Goal: Communication & Community: Answer question/provide support

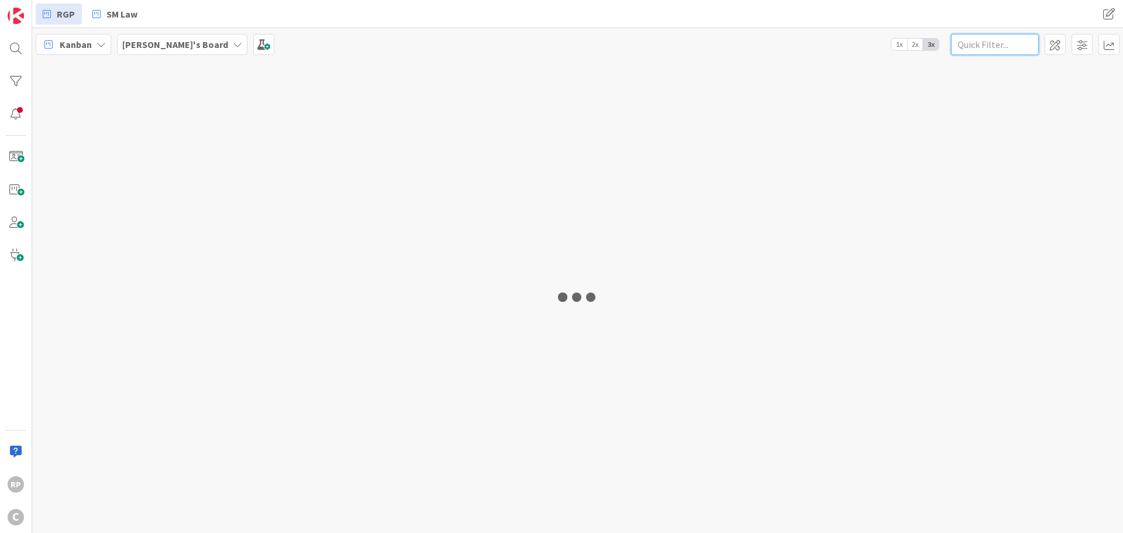
click at [989, 39] on input "text" at bounding box center [995, 44] width 88 height 21
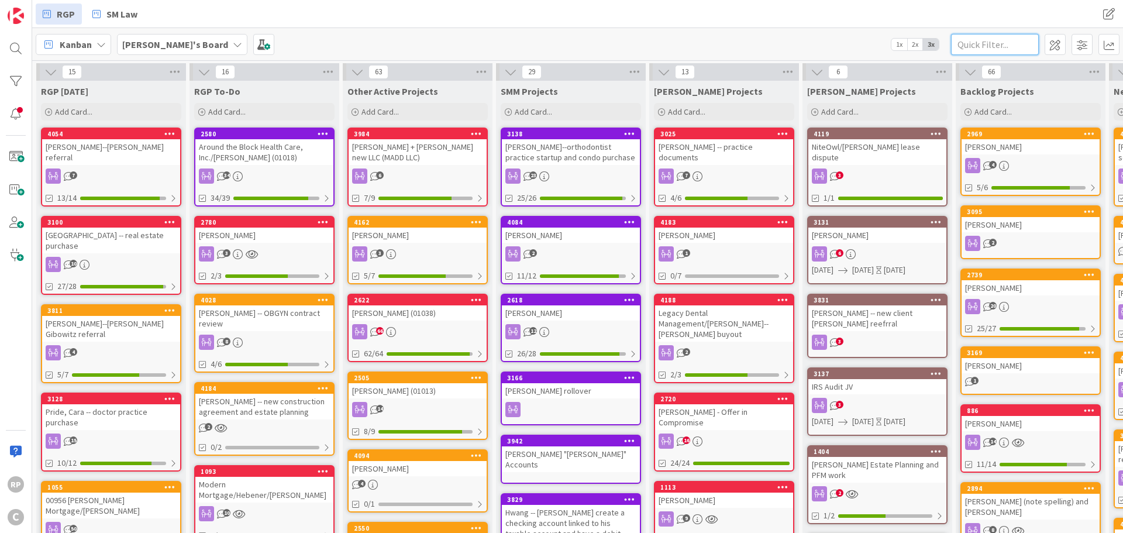
click at [981, 48] on input "text" at bounding box center [995, 44] width 88 height 21
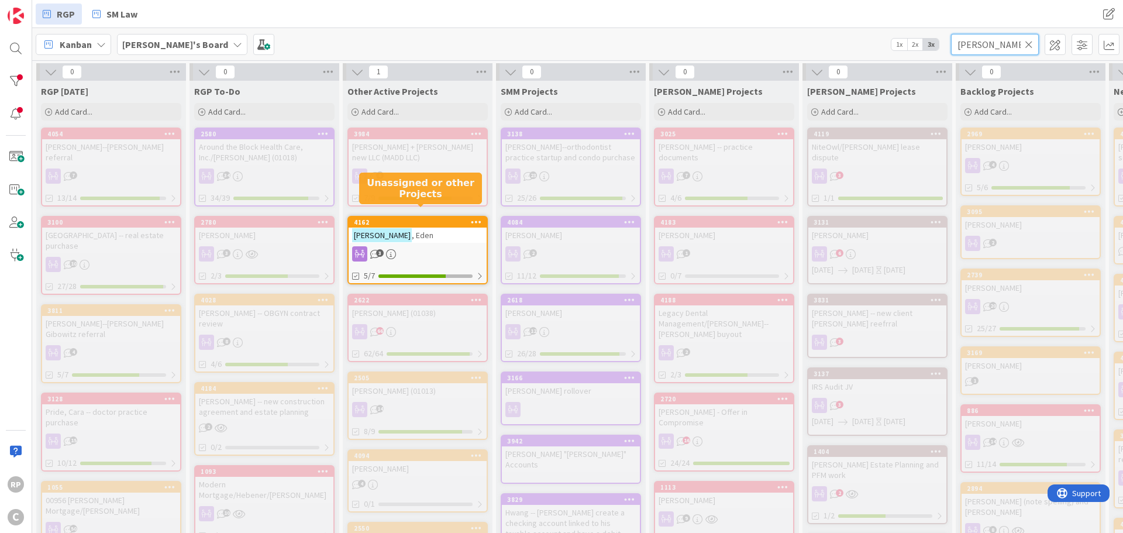
type input "[PERSON_NAME]"
click at [429, 218] on div "4162" at bounding box center [420, 222] width 133 height 8
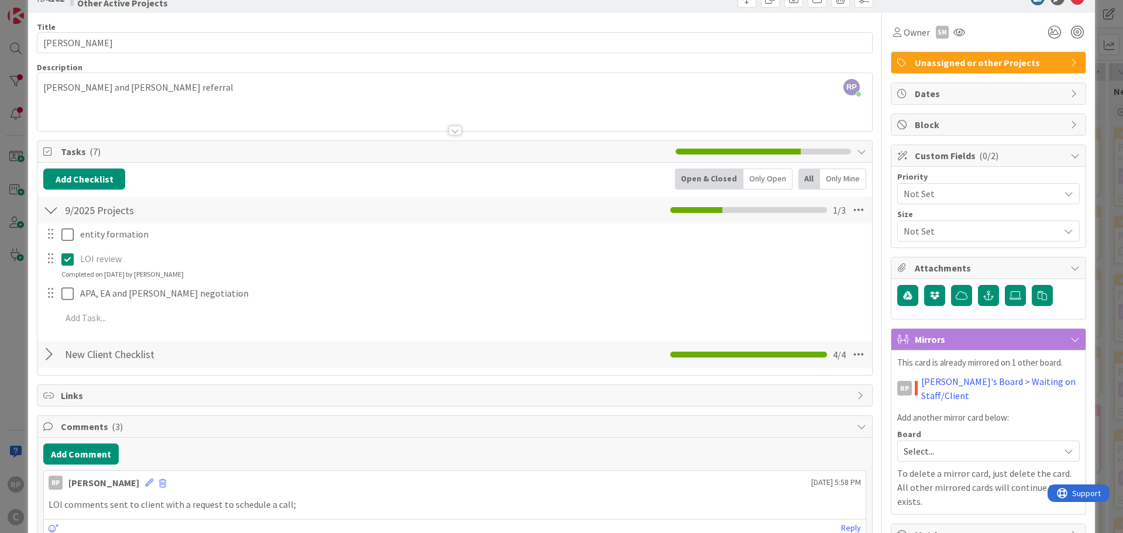
scroll to position [117, 0]
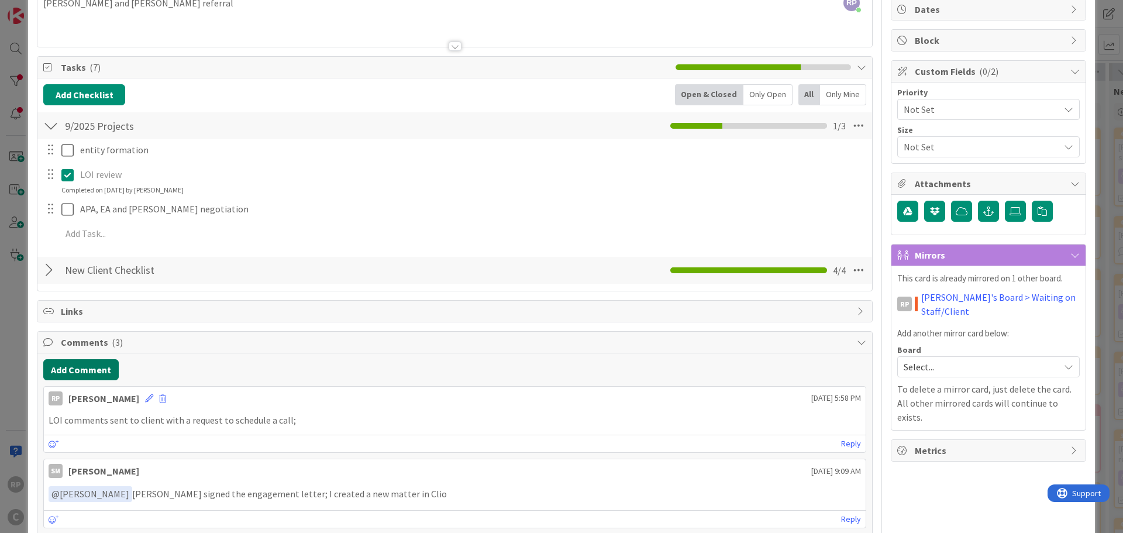
click at [99, 369] on button "Add Comment" at bounding box center [80, 369] width 75 height 21
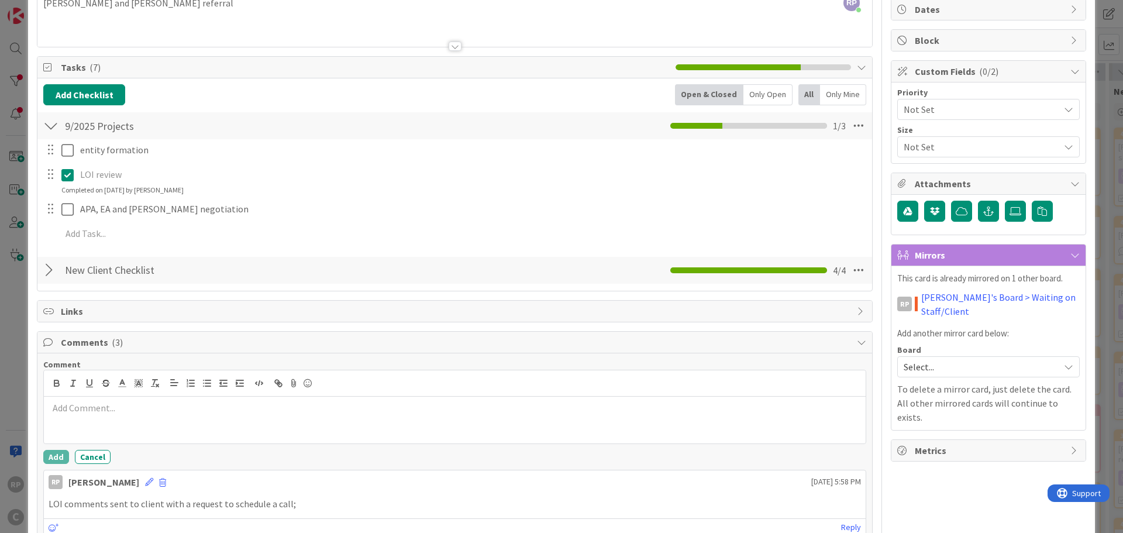
click at [108, 406] on p at bounding box center [455, 407] width 813 height 13
click at [51, 452] on button "Add" at bounding box center [56, 457] width 26 height 14
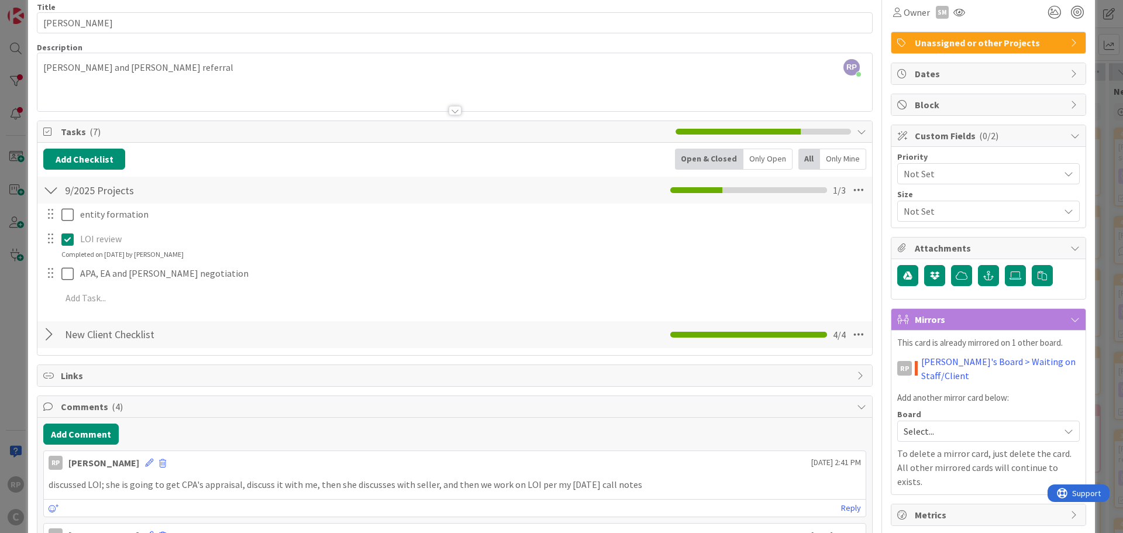
scroll to position [0, 0]
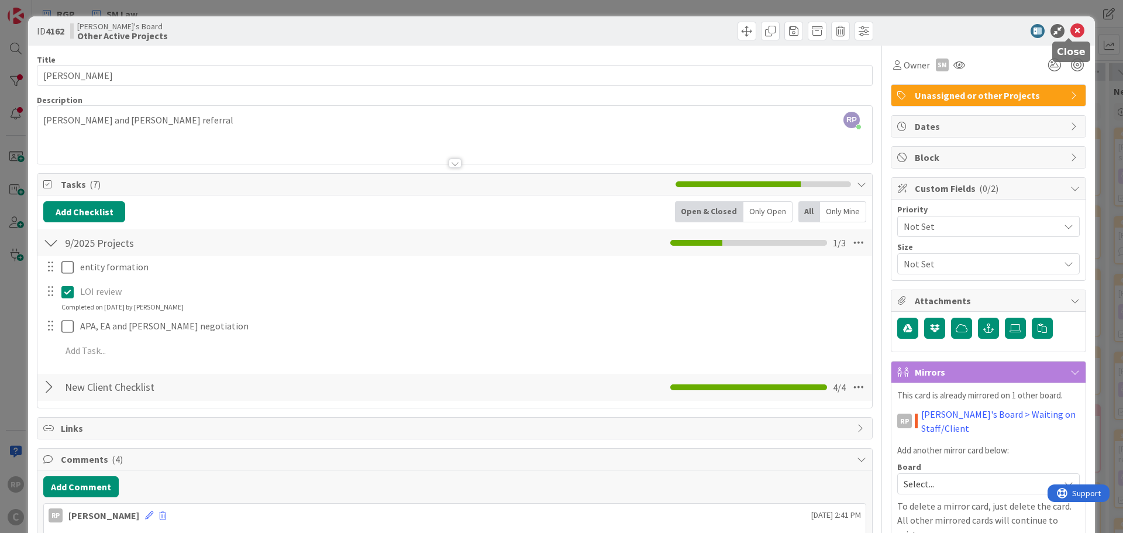
click at [1071, 30] on icon at bounding box center [1078, 31] width 14 height 14
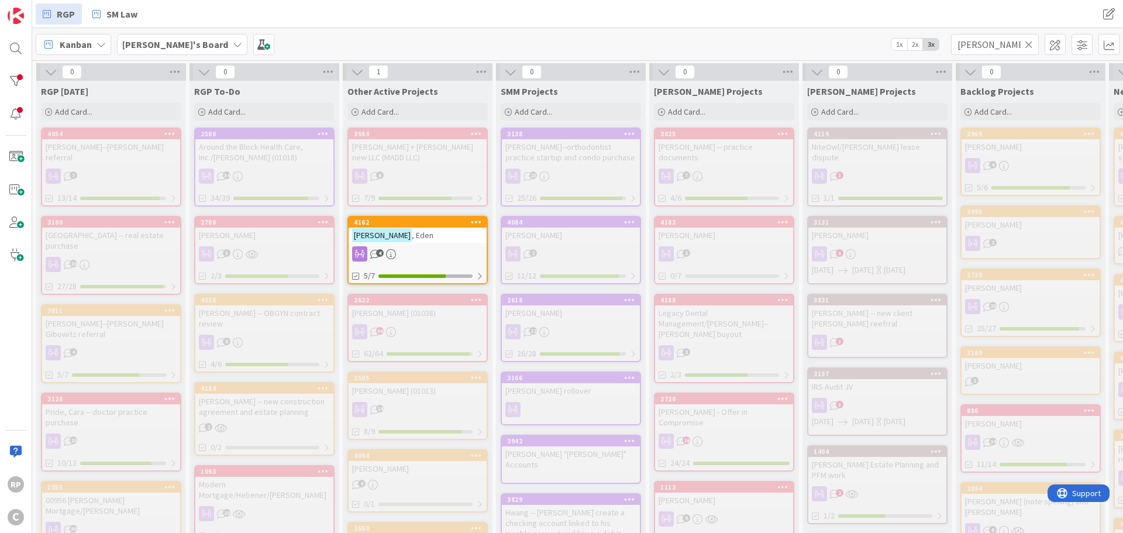
click at [1032, 39] on icon at bounding box center [1029, 44] width 8 height 11
